Goal: Task Accomplishment & Management: Manage account settings

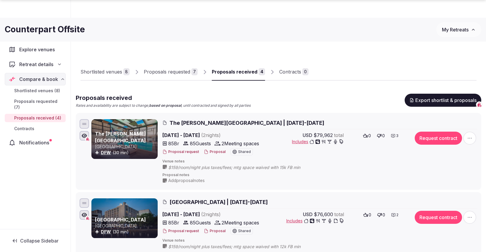
scroll to position [197, 0]
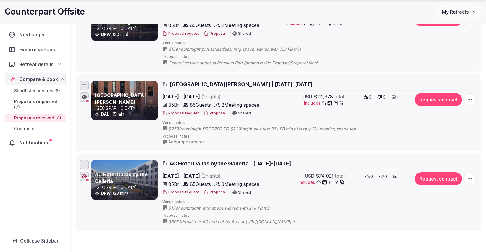
click at [451, 12] on span "My Retreats" at bounding box center [455, 12] width 27 height 6
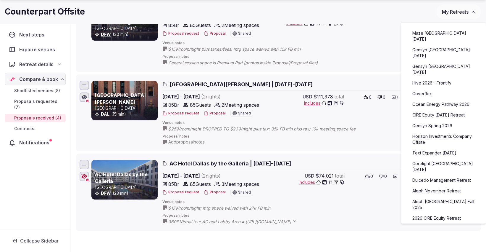
click at [433, 45] on link "Gensyn [GEOGRAPHIC_DATA] [DATE]" at bounding box center [443, 52] width 73 height 15
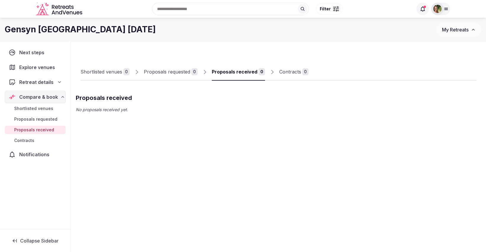
click at [33, 67] on span "Explore venues" at bounding box center [38, 67] width 38 height 7
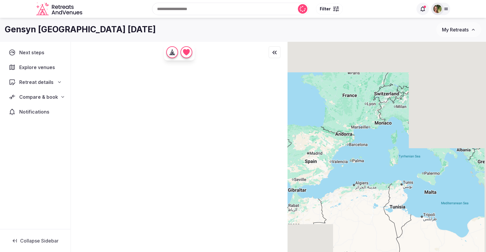
click at [199, 8] on input "text" at bounding box center [230, 9] width 157 height 12
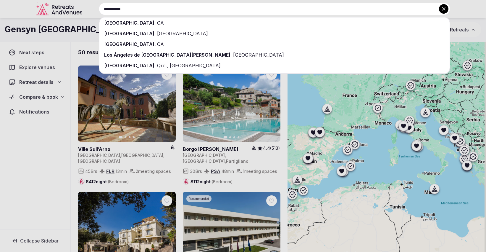
type input "**********"
click at [124, 24] on span "[GEOGRAPHIC_DATA]" at bounding box center [129, 23] width 50 height 6
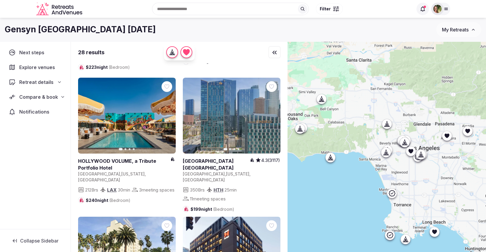
scroll to position [126, 0]
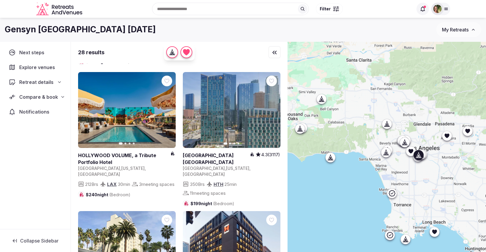
click at [0, 0] on icon at bounding box center [0, 0] width 0 height 0
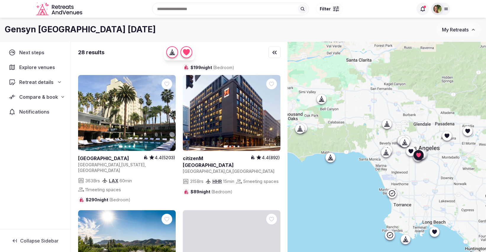
scroll to position [249, 0]
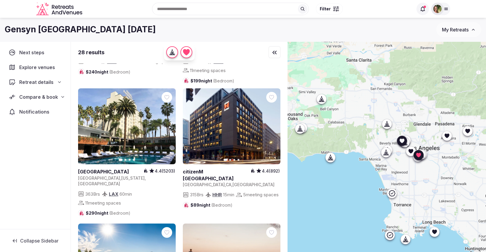
click at [0, 0] on icon at bounding box center [0, 0] width 0 height 0
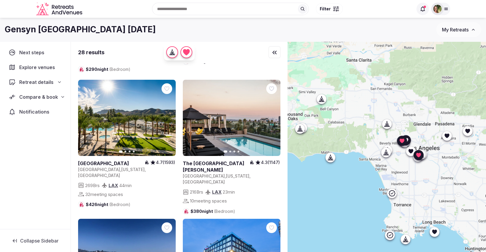
click at [0, 0] on icon at bounding box center [0, 0] width 0 height 0
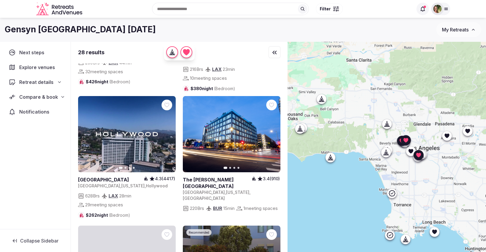
scroll to position [527, 0]
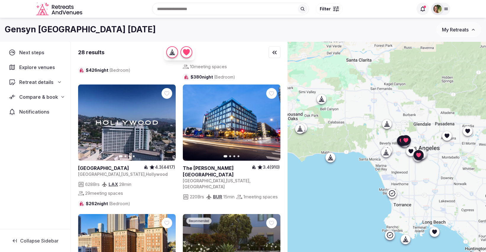
click at [0, 0] on icon at bounding box center [0, 0] width 0 height 0
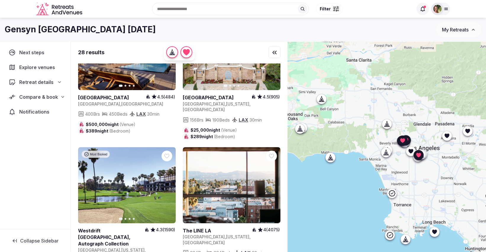
scroll to position [1563, 0]
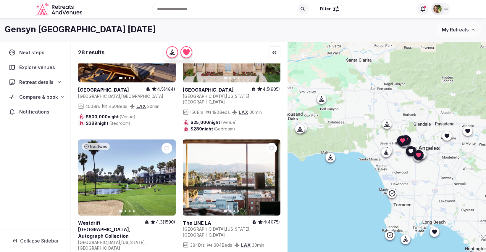
click at [221, 139] on link at bounding box center [232, 177] width 98 height 76
click at [0, 0] on icon at bounding box center [0, 0] width 0 height 0
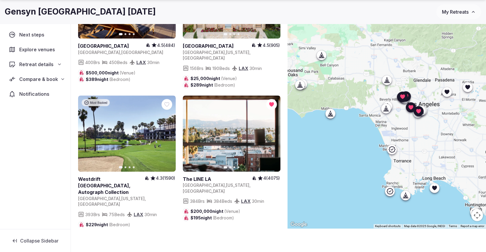
scroll to position [1660, 0]
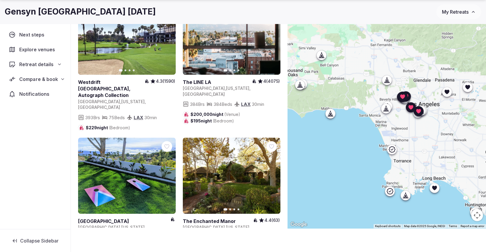
click at [32, 77] on span "Compare & book" at bounding box center [38, 78] width 39 height 7
click at [31, 93] on link "Shortlisted venues" at bounding box center [35, 90] width 61 height 8
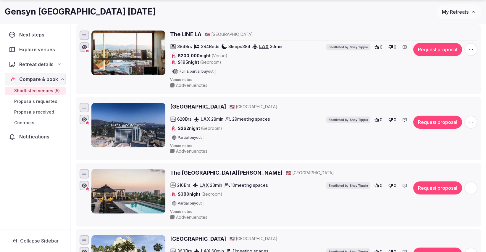
scroll to position [90, 0]
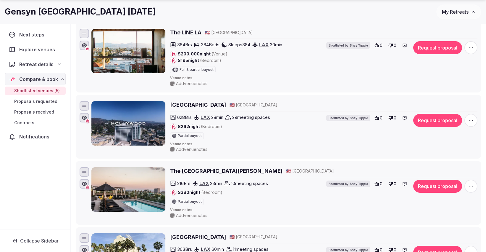
click at [214, 168] on h2 "The [GEOGRAPHIC_DATA][PERSON_NAME]" at bounding box center [226, 170] width 113 height 7
click at [473, 183] on icon "button" at bounding box center [471, 186] width 6 height 6
click at [460, 164] on button "Remove Venue" at bounding box center [455, 164] width 49 height 9
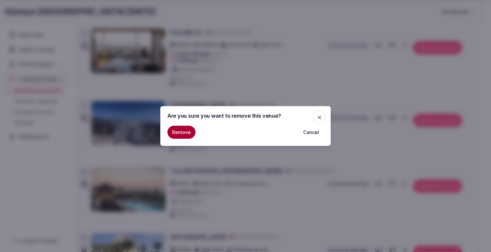
click at [189, 131] on button "Remove" at bounding box center [182, 132] width 28 height 13
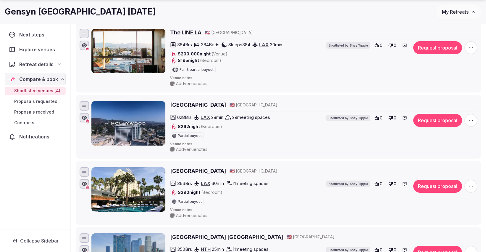
click at [208, 168] on h2 "[GEOGRAPHIC_DATA]" at bounding box center [198, 170] width 56 height 7
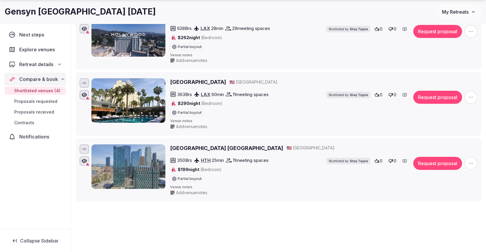
scroll to position [212, 0]
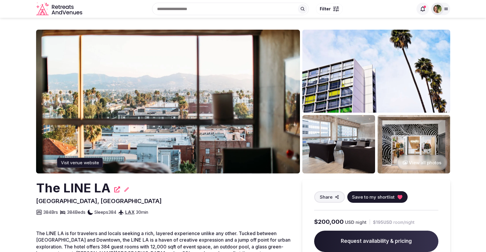
click at [115, 187] on icon at bounding box center [117, 189] width 6 height 6
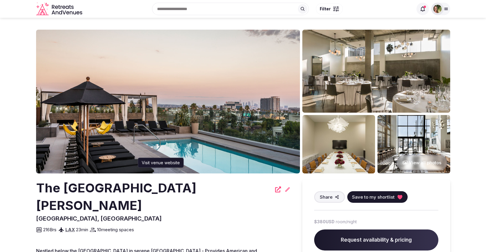
click at [275, 189] on icon at bounding box center [278, 189] width 6 height 6
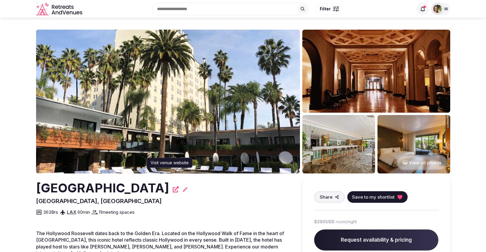
click at [179, 188] on icon at bounding box center [176, 189] width 6 height 6
